Goal: Task Accomplishment & Management: Manage account settings

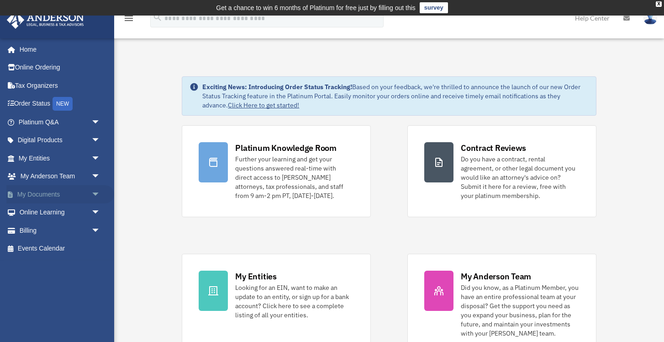
click at [56, 191] on link "My Documents arrow_drop_down" at bounding box center [60, 194] width 108 height 18
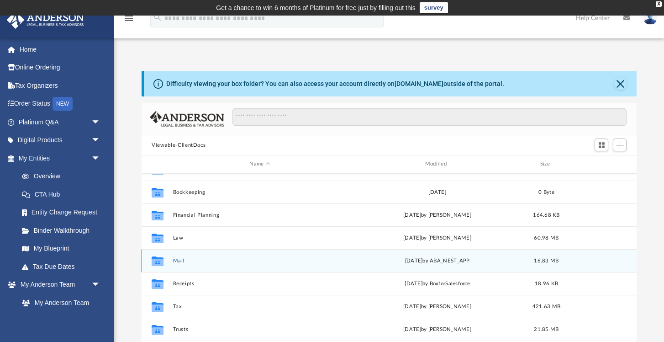
scroll to position [16, 0]
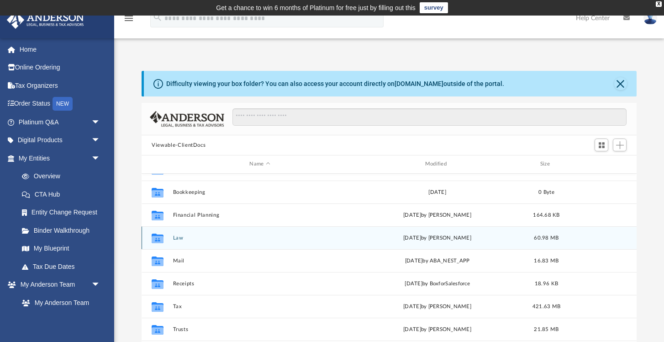
click at [180, 235] on button "Law" at bounding box center [260, 238] width 174 height 6
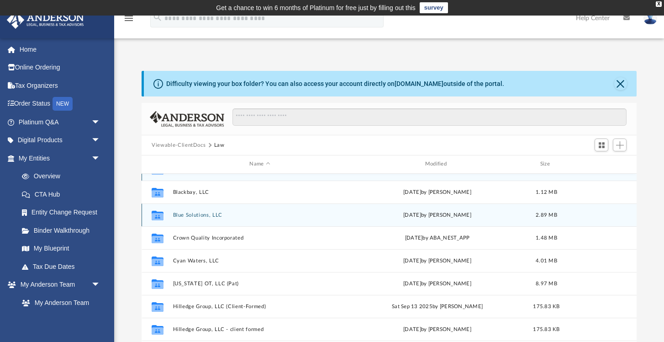
scroll to position [0, 0]
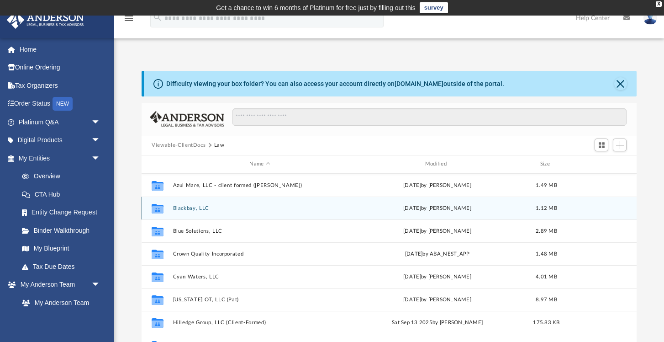
click at [291, 208] on button "Blackbay, LLC" at bounding box center [260, 208] width 174 height 6
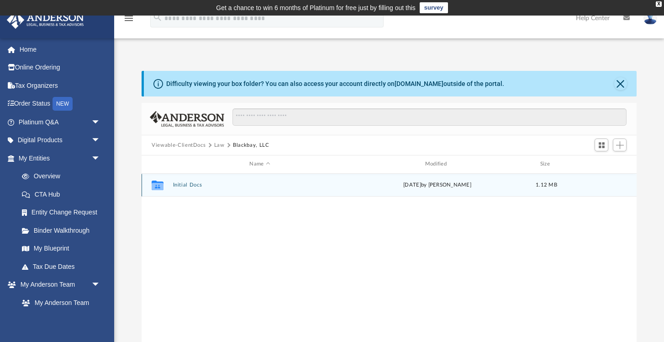
click at [247, 185] on button "Initial Docs" at bounding box center [260, 185] width 174 height 6
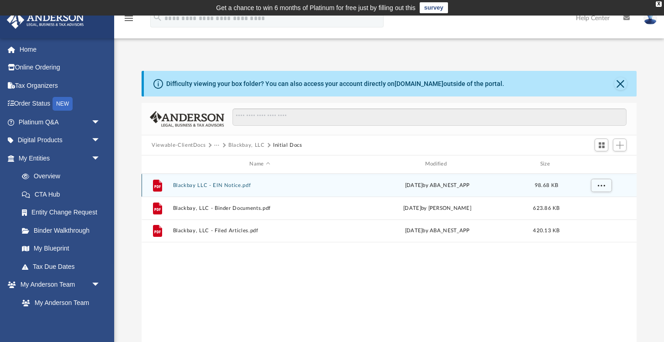
click at [248, 185] on button "Blackbay LLC - EIN Notice.pdf" at bounding box center [260, 185] width 174 height 6
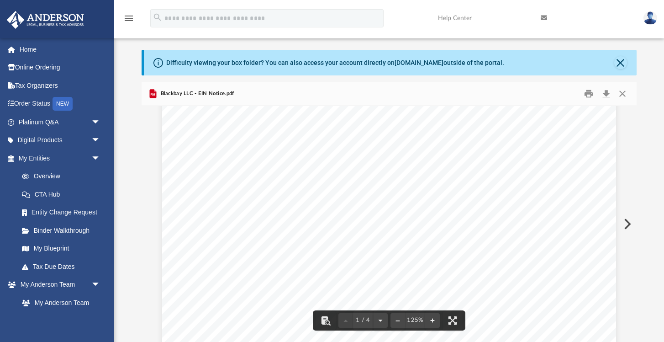
scroll to position [388, 0]
click at [227, 195] on link "Page 1" at bounding box center [218, 193] width 69 height 26
click at [71, 149] on link "My Entities arrow_drop_down" at bounding box center [60, 158] width 108 height 18
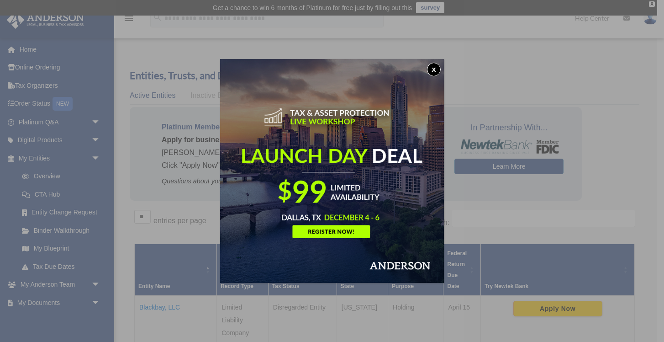
click at [434, 69] on button "x" at bounding box center [434, 70] width 14 height 14
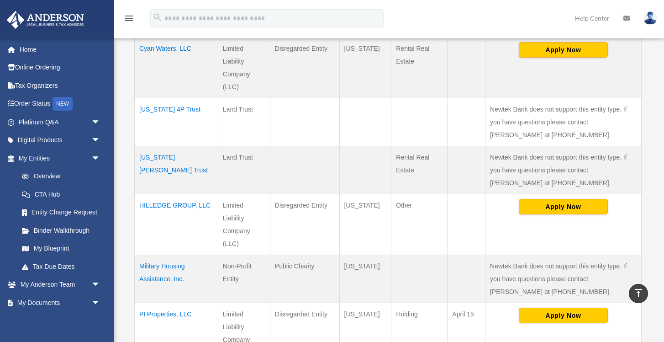
scroll to position [465, 0]
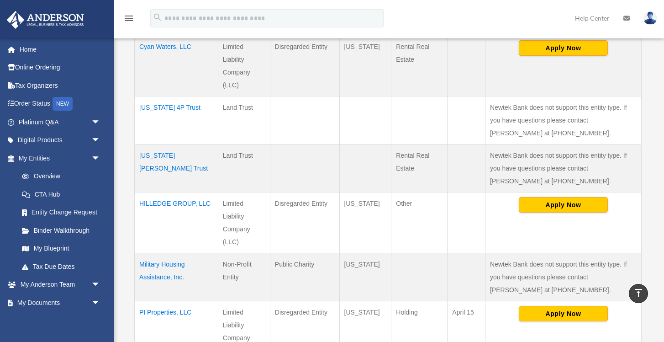
click at [188, 198] on td "HILLEDGE GROUP, LLC" at bounding box center [177, 222] width 84 height 61
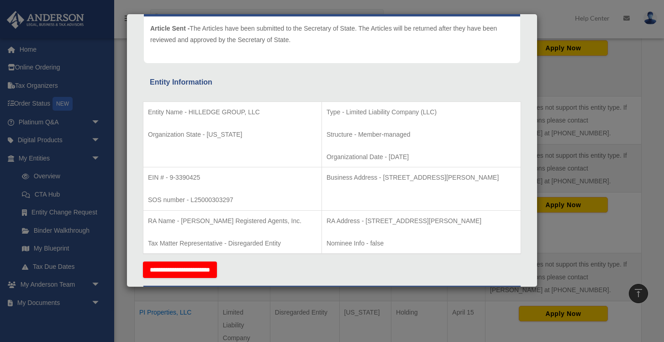
scroll to position [129, 0]
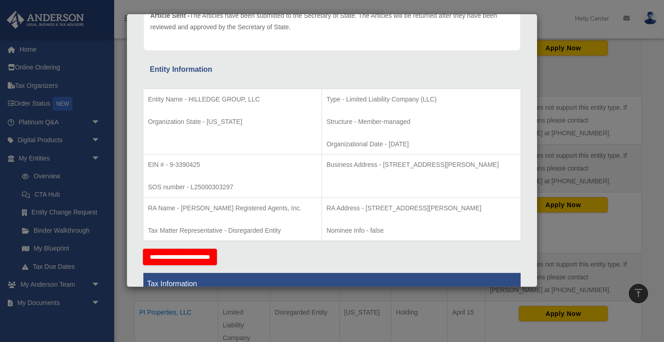
click at [189, 163] on p "EIN # - 9-3390425" at bounding box center [232, 164] width 169 height 11
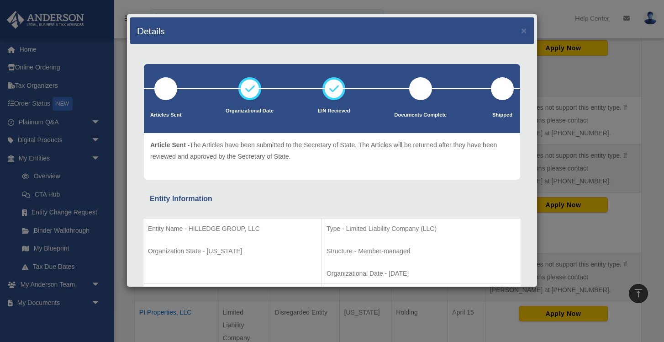
scroll to position [0, 0]
click at [524, 32] on button "×" at bounding box center [524, 31] width 6 height 10
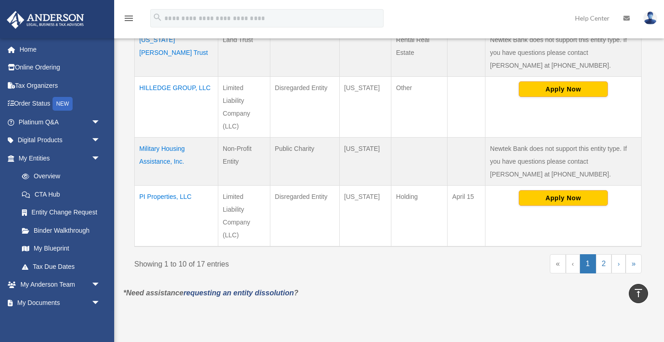
scroll to position [584, 0]
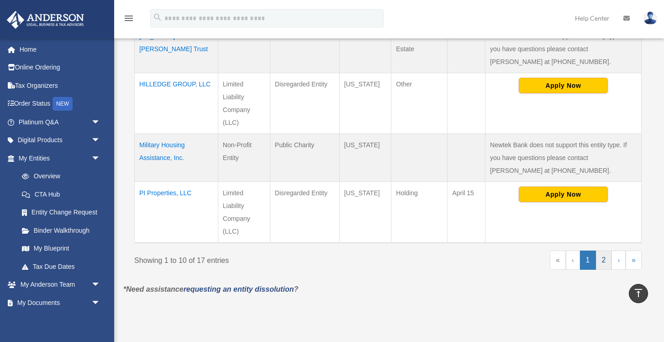
click at [607, 260] on link "2" at bounding box center [604, 259] width 16 height 19
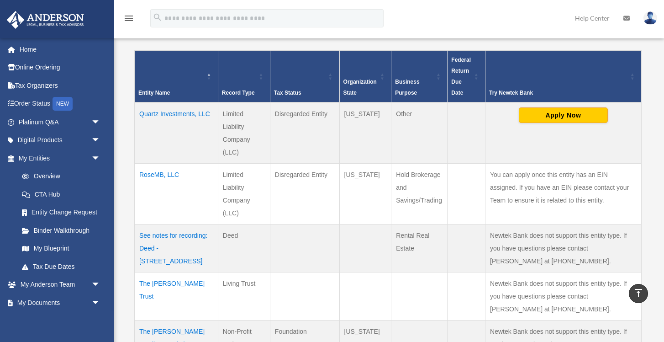
scroll to position [194, 0]
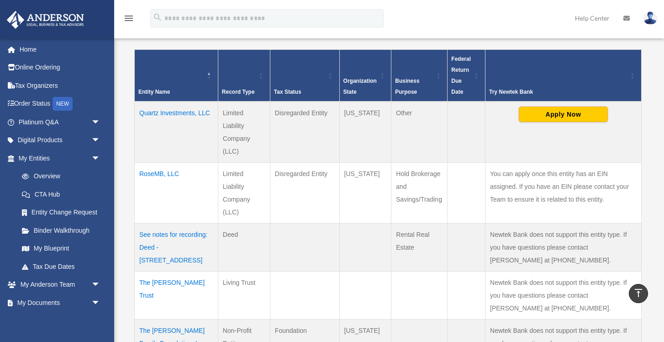
click at [174, 173] on td "RoseMB, LLC" at bounding box center [177, 193] width 84 height 61
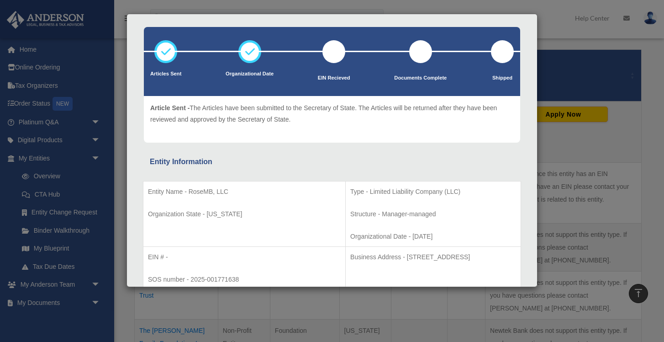
scroll to position [44, 0]
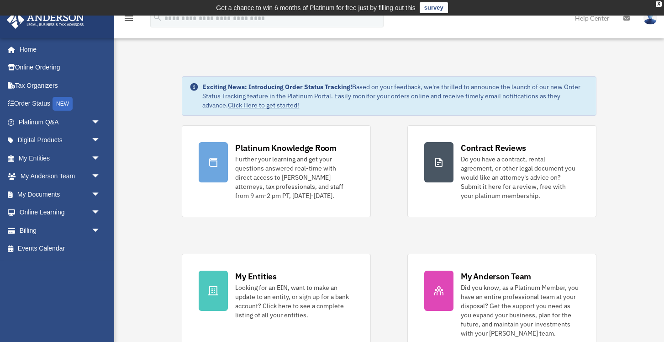
click at [648, 21] on img at bounding box center [651, 17] width 14 height 13
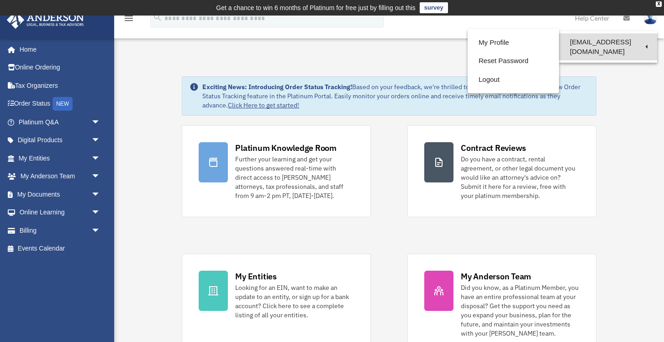
click at [626, 41] on link "[EMAIL_ADDRESS][DOMAIN_NAME]" at bounding box center [608, 46] width 98 height 27
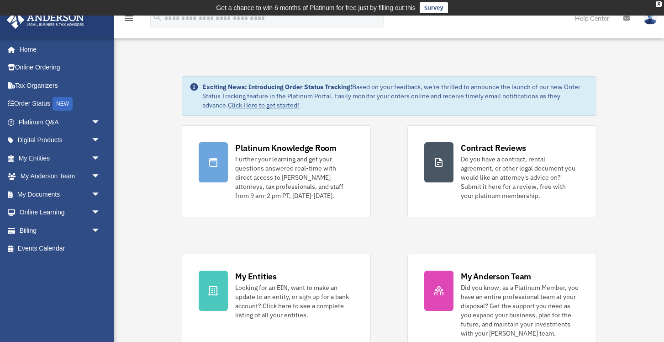
click at [648, 19] on img at bounding box center [651, 17] width 14 height 13
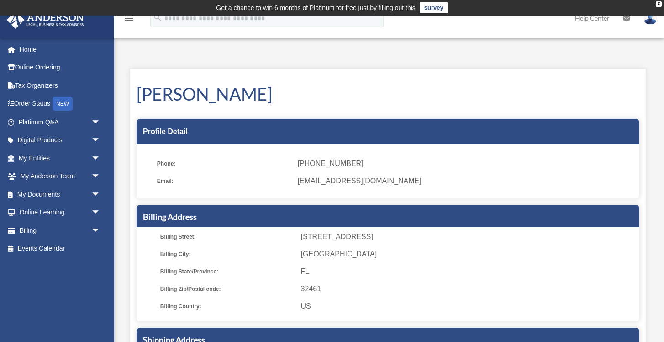
click at [652, 19] on img at bounding box center [651, 17] width 14 height 13
click at [652, 23] on img at bounding box center [651, 17] width 14 height 13
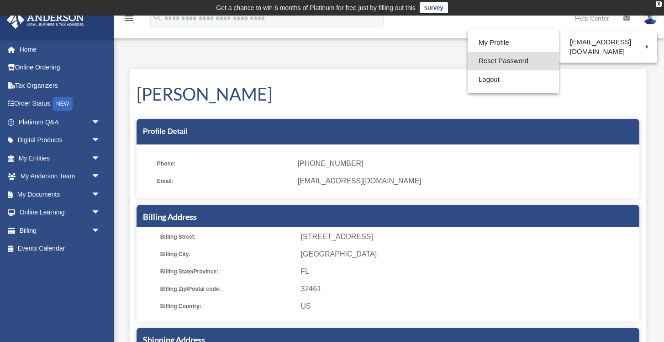
click at [514, 58] on link "Reset Password" at bounding box center [513, 61] width 91 height 19
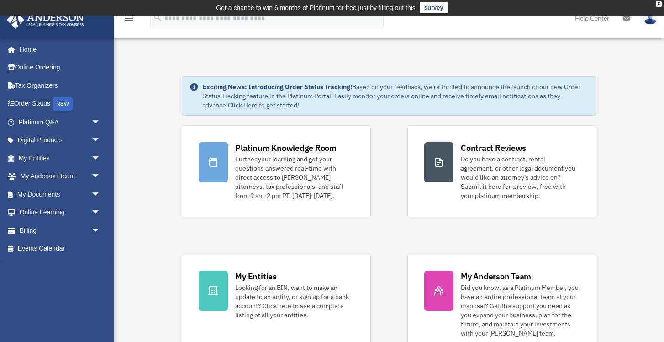
click at [650, 22] on img at bounding box center [651, 17] width 14 height 13
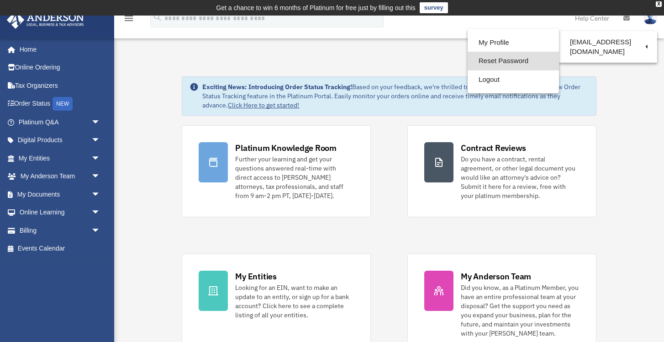
click at [516, 63] on link "Reset Password" at bounding box center [513, 61] width 91 height 19
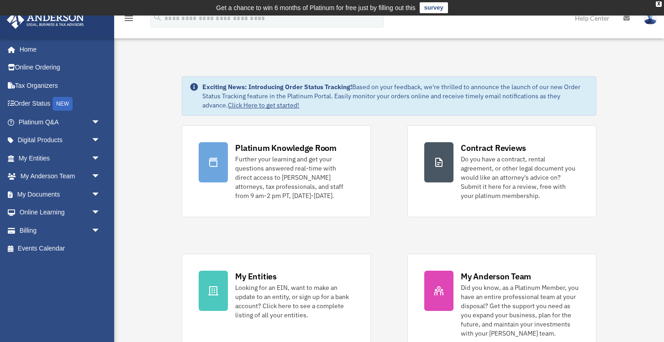
click at [334, 77] on div "Exciting News: Introducing Order Status Tracking! Based on your feedback, we're…" at bounding box center [389, 95] width 414 height 39
click at [653, 18] on img at bounding box center [651, 17] width 14 height 13
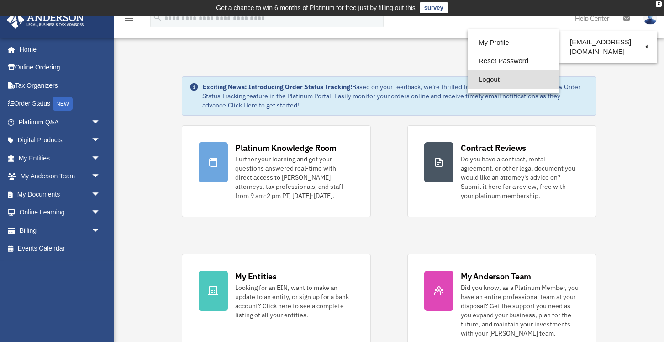
click at [517, 81] on link "Logout" at bounding box center [513, 79] width 91 height 19
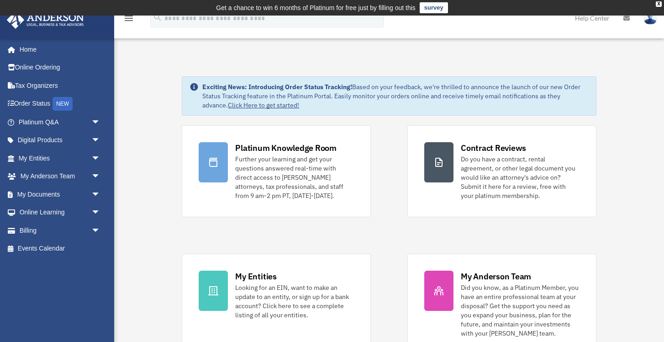
click at [651, 21] on img at bounding box center [651, 17] width 14 height 13
click at [652, 19] on img at bounding box center [651, 17] width 14 height 13
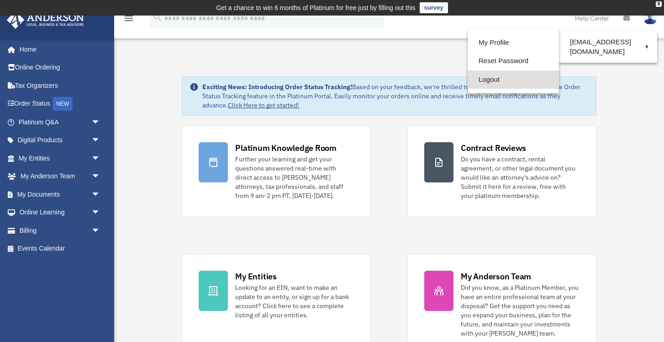
click at [512, 82] on link "Logout" at bounding box center [513, 79] width 91 height 19
